Goal: Information Seeking & Learning: Check status

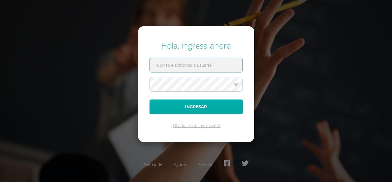
type input "[EMAIL_ADDRESS][DOMAIN_NAME]"
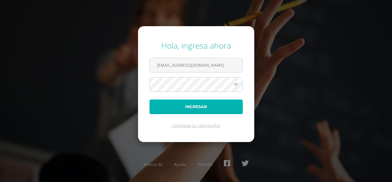
click at [187, 104] on button "Ingresar" at bounding box center [196, 106] width 93 height 15
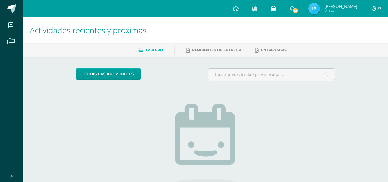
click at [276, 8] on icon at bounding box center [273, 8] width 5 height 5
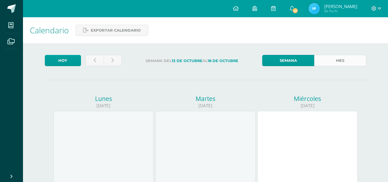
click at [327, 60] on link "Mes" at bounding box center [340, 60] width 52 height 11
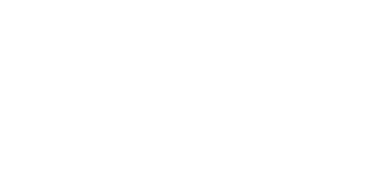
click at [0, 0] on html at bounding box center [0, 0] width 0 height 0
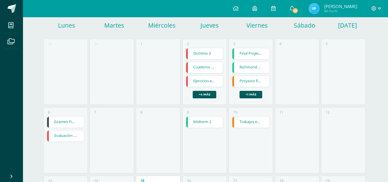
scroll to position [65, 0]
click at [65, 123] on link "Examen Final" at bounding box center [65, 121] width 37 height 11
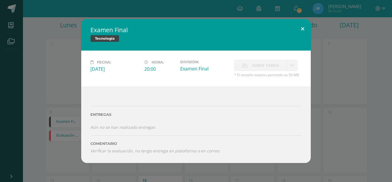
click at [301, 29] on button at bounding box center [303, 29] width 16 height 20
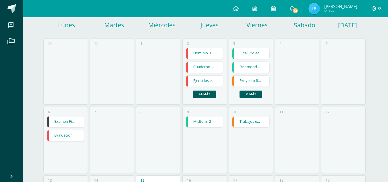
click at [378, 7] on icon at bounding box center [379, 8] width 3 height 5
click at [361, 39] on span "Cerrar sesión" at bounding box center [361, 38] width 26 height 5
